Goal: Find specific page/section: Find specific page/section

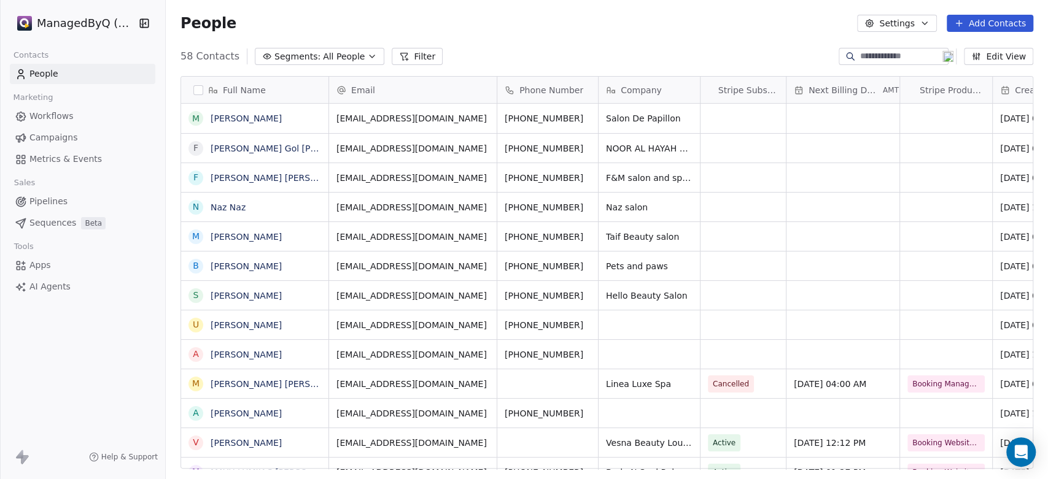
scroll to position [411, 872]
click at [96, 25] on html "ManagedByQ (FZE) Contacts People Marketing Workflows Campaigns Metrics & Events…" at bounding box center [524, 239] width 1048 height 479
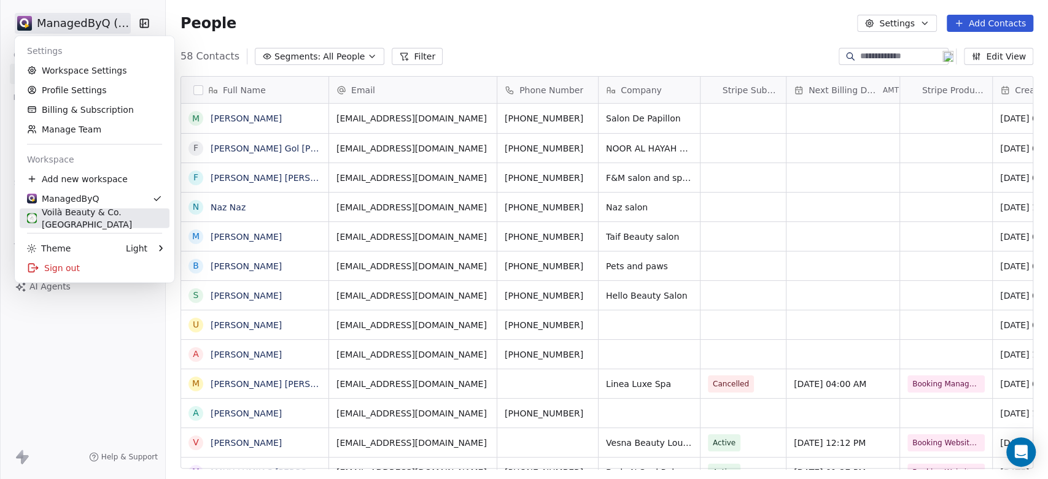
click at [77, 216] on div "Voilà Beauty & Co. [GEOGRAPHIC_DATA]" at bounding box center [94, 218] width 135 height 25
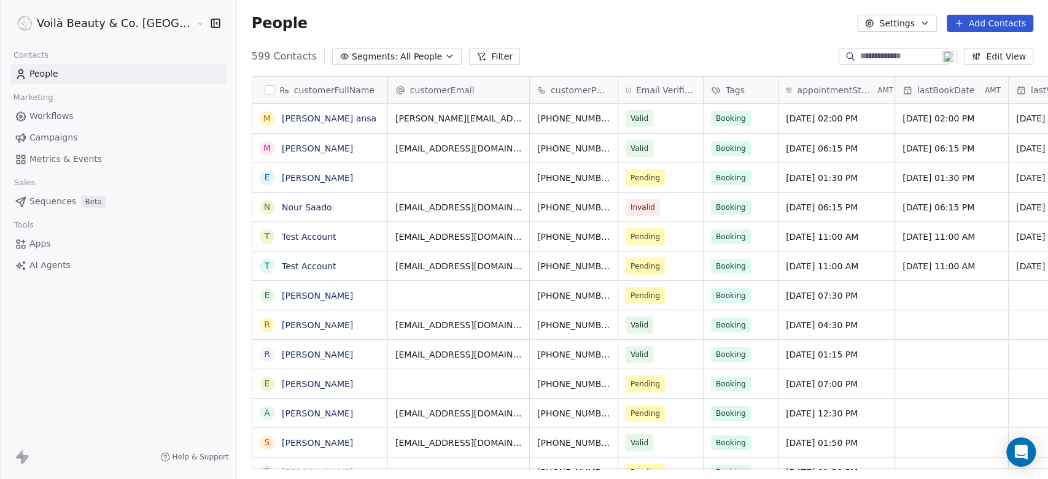
scroll to position [411, 855]
click at [52, 138] on span "Campaigns" at bounding box center [53, 137] width 48 height 13
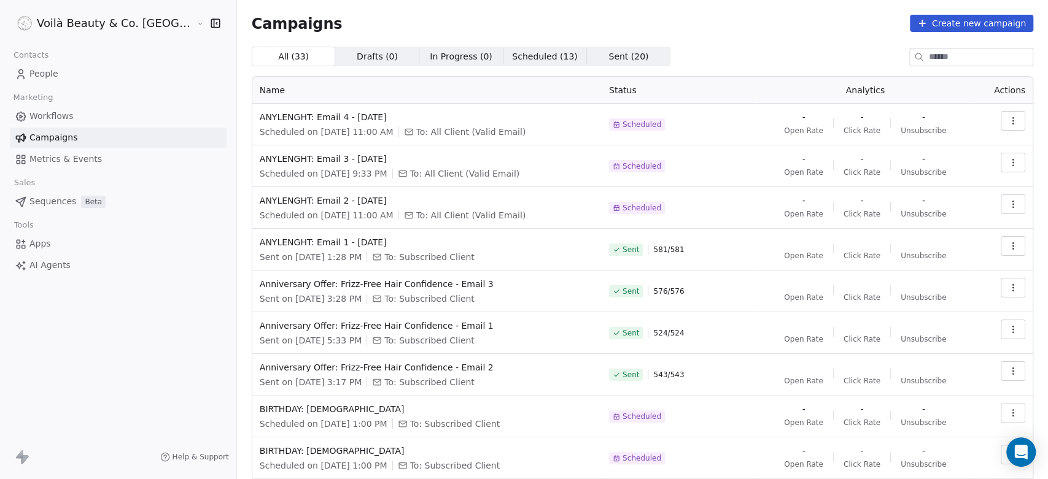
click at [608, 58] on span "Sent ( 20 )" at bounding box center [628, 56] width 40 height 13
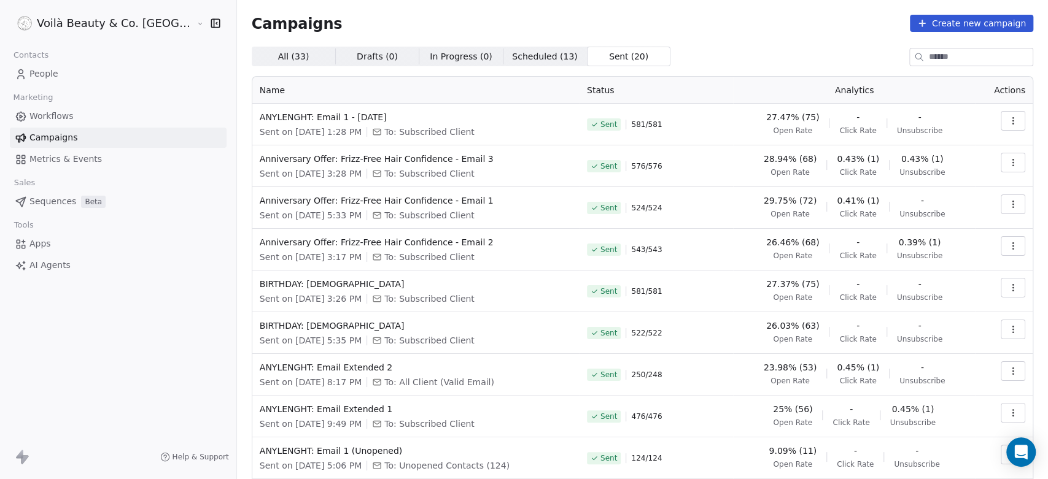
click at [512, 58] on span "Scheduled ( 13 )" at bounding box center [544, 56] width 65 height 13
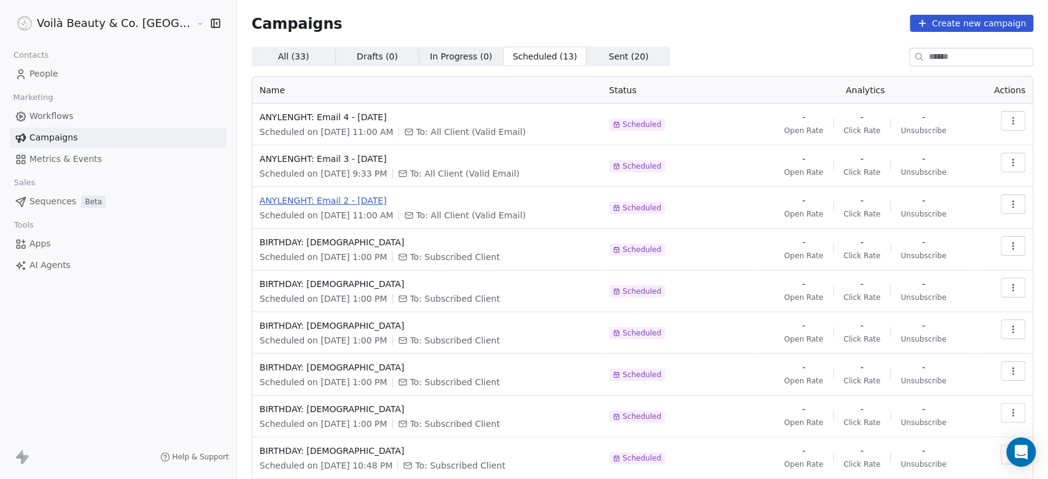
click at [294, 200] on span "ANYLENGHT: Email 2 - October 17, 2025" at bounding box center [427, 201] width 335 height 12
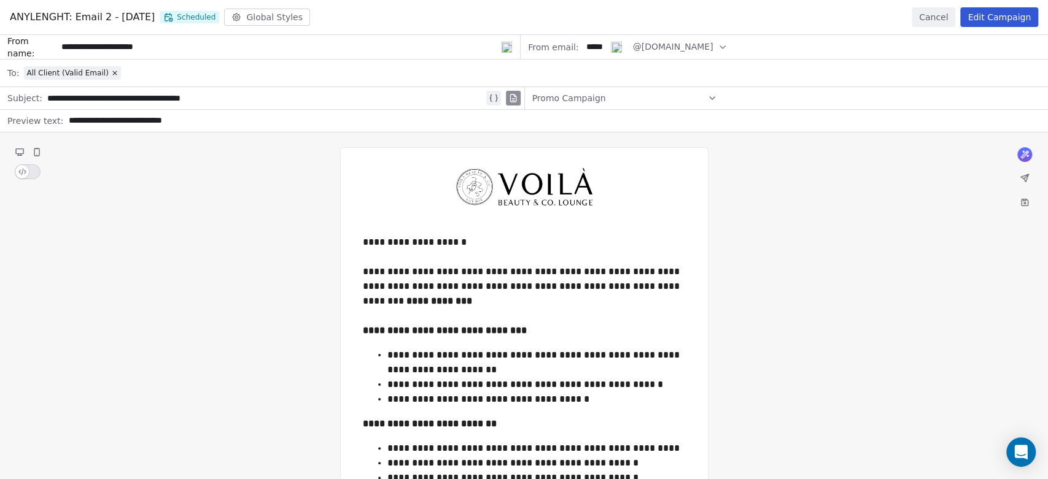
click at [932, 17] on button "Cancel" at bounding box center [934, 17] width 44 height 20
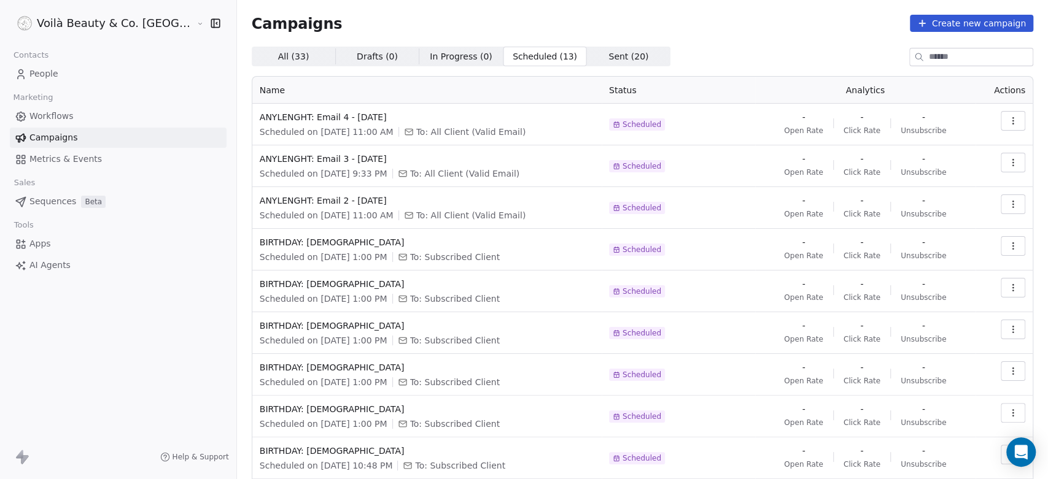
click at [60, 114] on span "Workflows" at bounding box center [51, 116] width 44 height 13
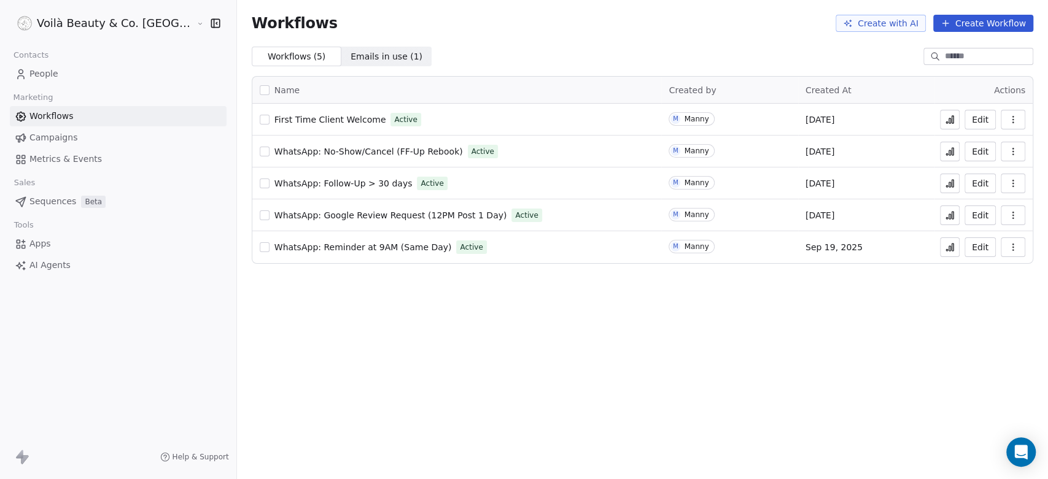
click at [274, 117] on span "First Time Client Welcome" at bounding box center [330, 120] width 112 height 10
click at [951, 215] on icon at bounding box center [950, 216] width 2 height 5
click at [948, 185] on icon at bounding box center [950, 184] width 10 height 10
click at [948, 249] on icon at bounding box center [950, 247] width 10 height 10
